Goal: Download file/media

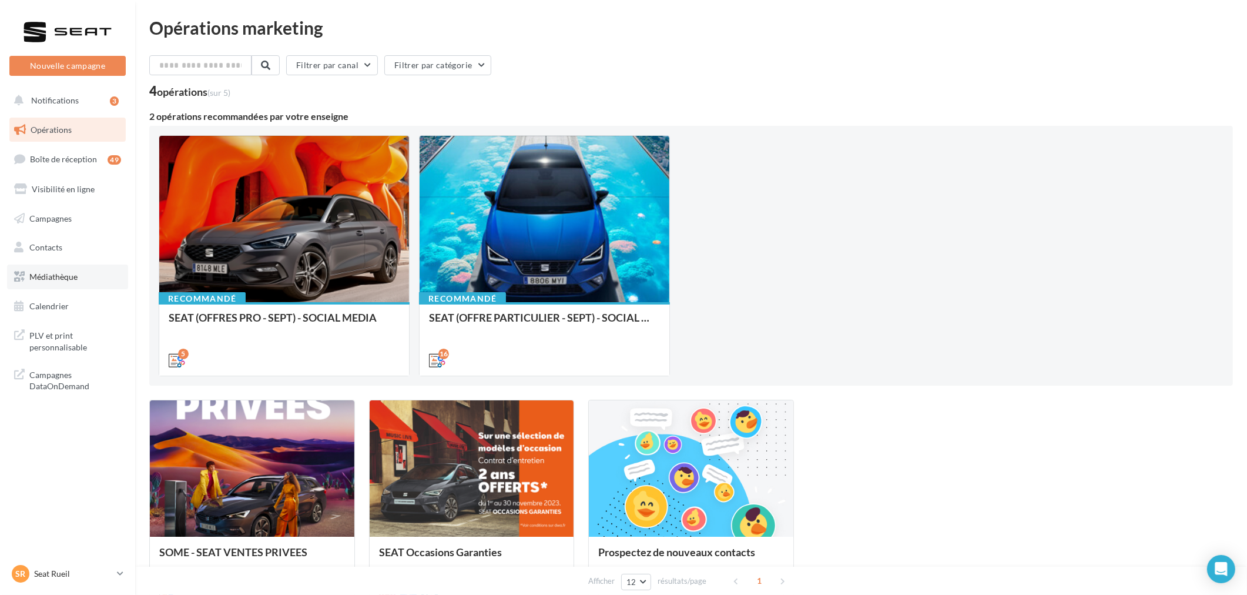
click at [65, 274] on span "Médiathèque" at bounding box center [53, 276] width 48 height 10
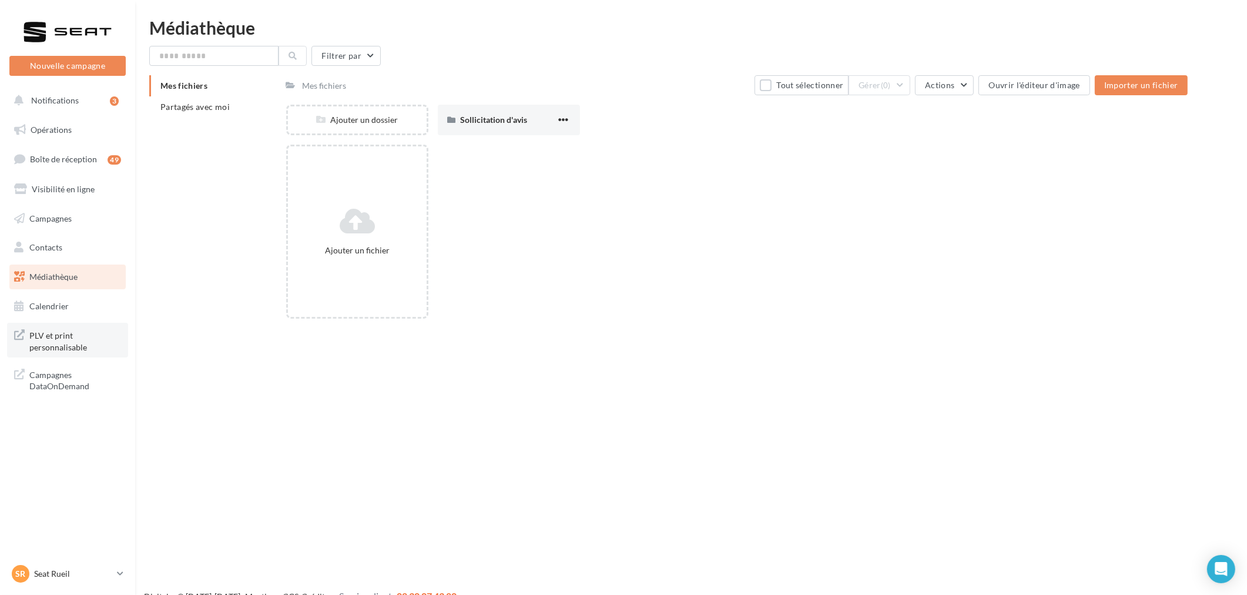
click at [78, 347] on span "PLV et print personnalisable" at bounding box center [75, 339] width 92 height 25
click at [214, 115] on li "Partagés avec moi" at bounding box center [212, 106] width 127 height 21
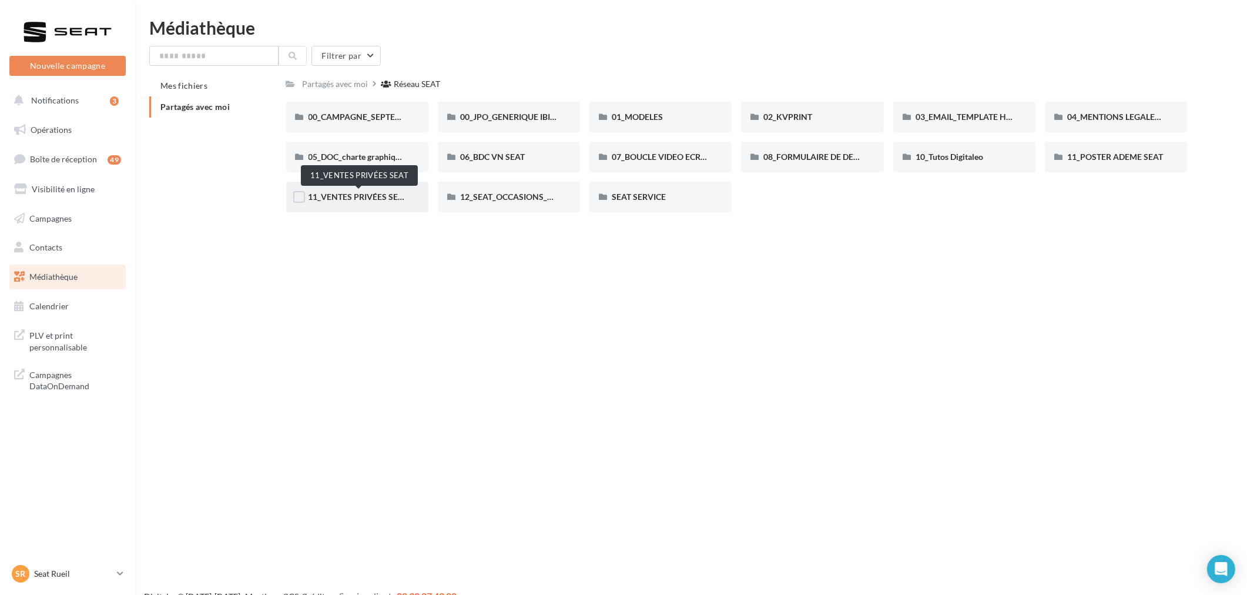
click at [371, 197] on span "11_VENTES PRIVÉES SEAT" at bounding box center [358, 197] width 100 height 10
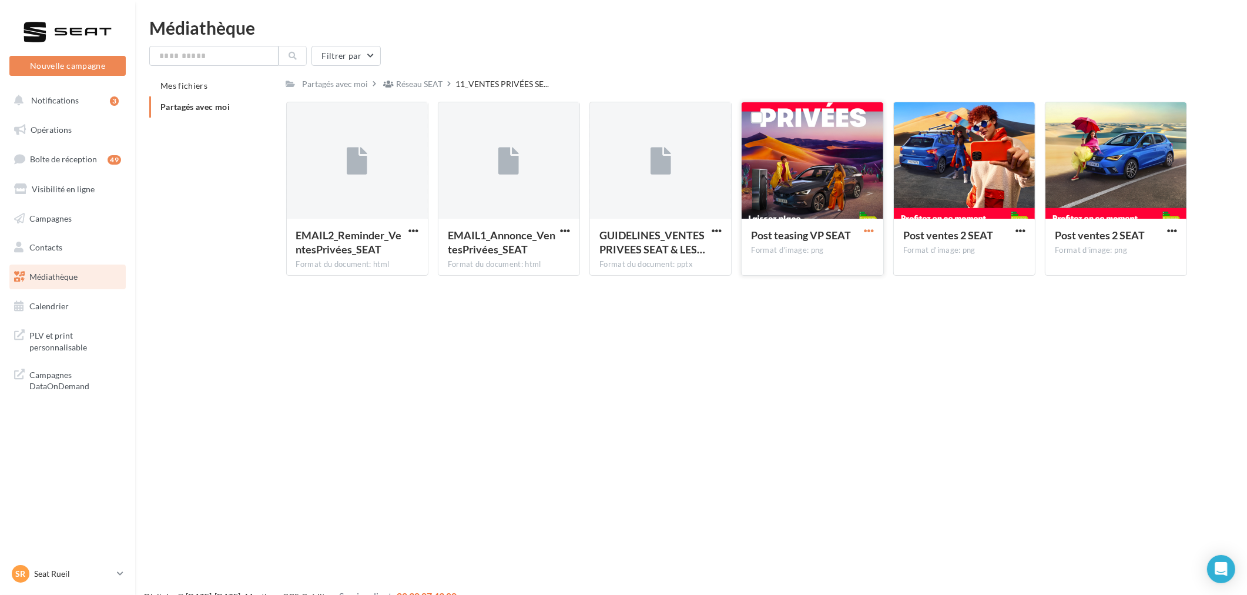
click at [868, 233] on span "button" at bounding box center [869, 231] width 10 height 10
click at [838, 261] on button "Télécharger" at bounding box center [816, 254] width 117 height 31
click at [961, 309] on div "Nouvelle campagne Nouvelle campagne Notifications 3 Opérations Boîte de récepti…" at bounding box center [623, 316] width 1247 height 595
click at [1023, 231] on span "button" at bounding box center [1020, 231] width 10 height 10
click at [990, 256] on button "Télécharger" at bounding box center [968, 254] width 117 height 31
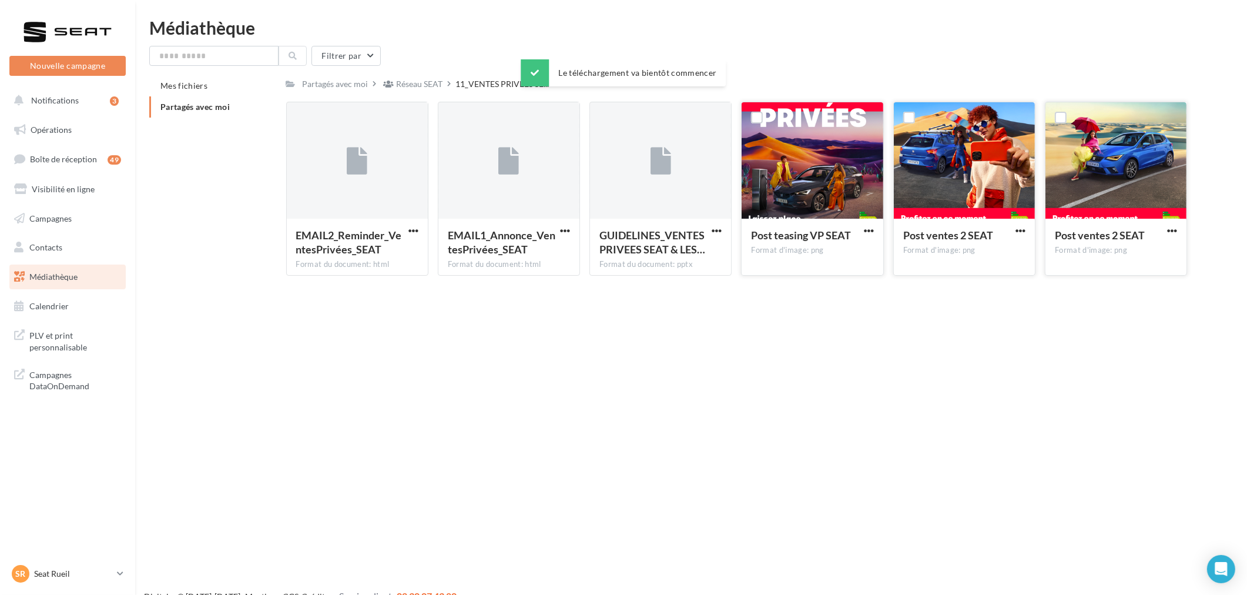
drag, startPoint x: 1197, startPoint y: 307, endPoint x: 1178, endPoint y: 268, distance: 42.8
click at [1197, 306] on div "Nouvelle campagne Nouvelle campagne Notifications 3 Opérations Boîte de récepti…" at bounding box center [623, 316] width 1247 height 595
click at [1177, 231] on button "button" at bounding box center [1171, 232] width 15 height 12
click at [1134, 247] on button "Télécharger" at bounding box center [1120, 254] width 117 height 31
click at [86, 583] on link "SR Seat Rueil SEAT-[GEOGRAPHIC_DATA]" at bounding box center [67, 573] width 116 height 22
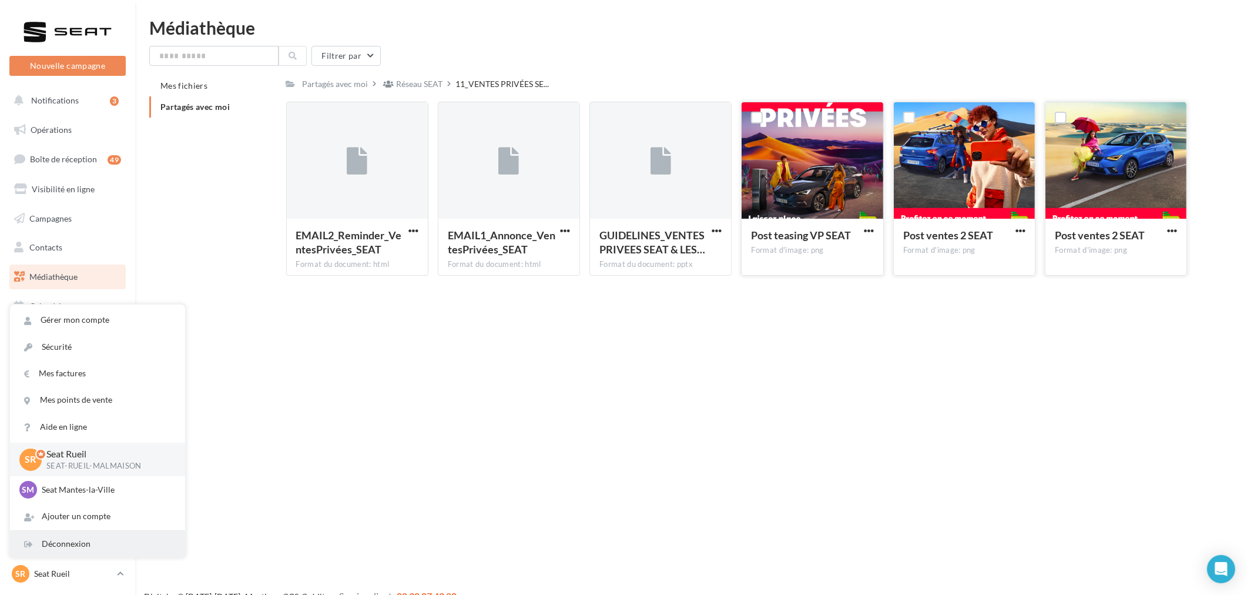
click at [82, 549] on div "Déconnexion" at bounding box center [97, 543] width 175 height 26
